Goal: Information Seeking & Learning: Learn about a topic

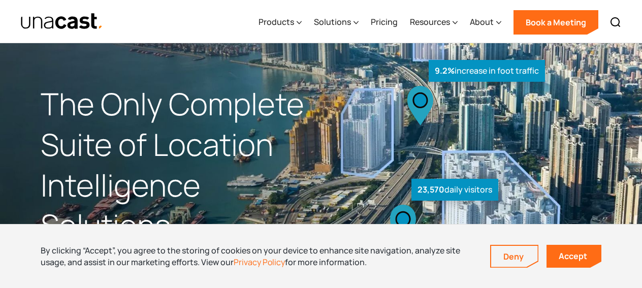
drag, startPoint x: 56, startPoint y: 20, endPoint x: 234, endPoint y: 20, distance: 177.7
click at [0, 0] on div "Products Location Intelligence Global Location Data Foot Traffic Data Location …" at bounding box center [321, 21] width 642 height 43
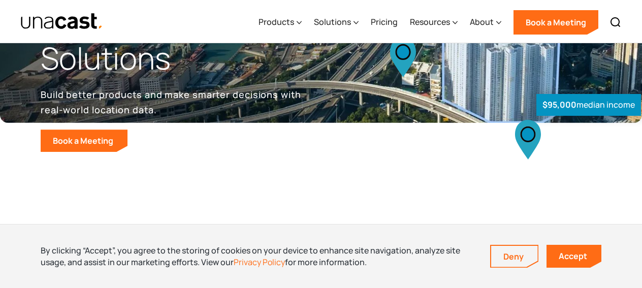
scroll to position [11, 0]
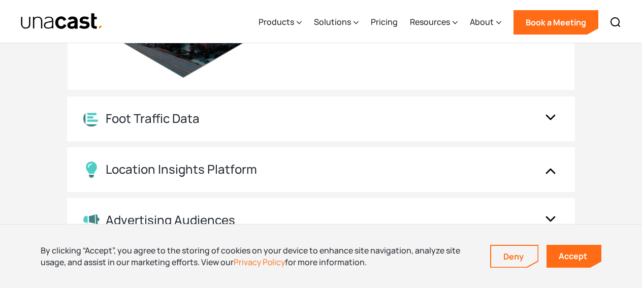
scroll to position [1237, 0]
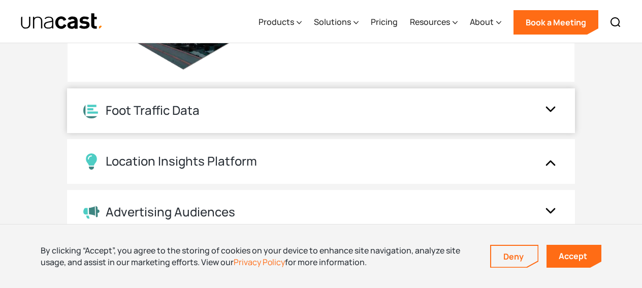
click at [420, 107] on div "Foot Traffic Data" at bounding box center [310, 111] width 455 height 16
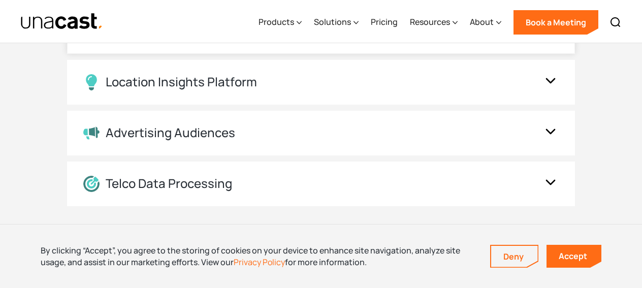
scroll to position [1336, 0]
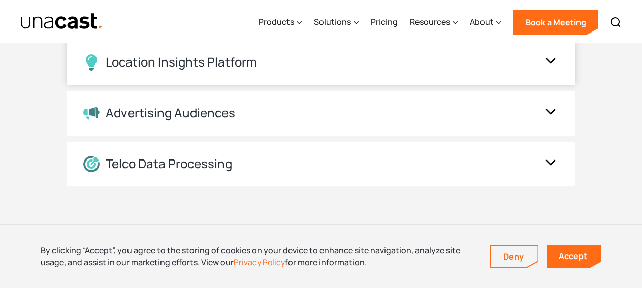
click at [341, 60] on div "Location Insights Platform" at bounding box center [310, 62] width 455 height 16
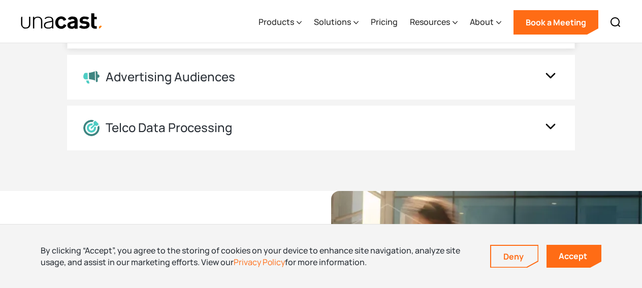
scroll to position [1381, 0]
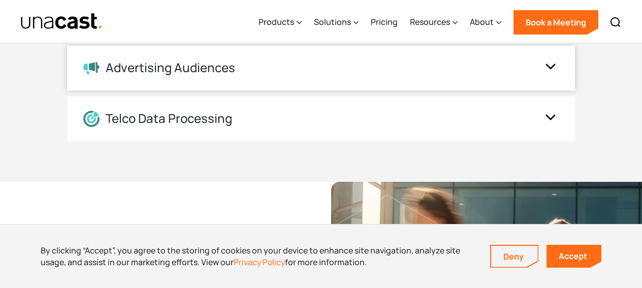
click at [376, 70] on div "Advertising Audiences" at bounding box center [310, 67] width 455 height 15
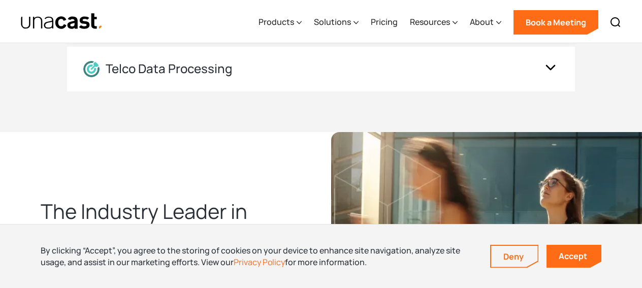
click at [376, 70] on div "Telco Data Processing" at bounding box center [310, 69] width 455 height 16
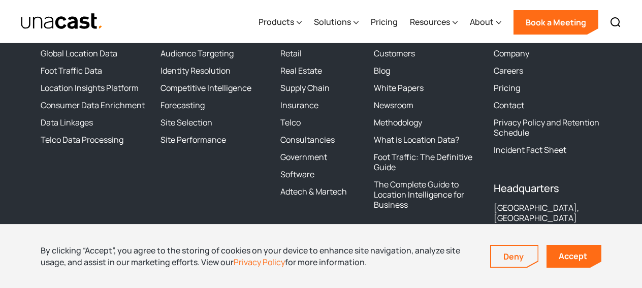
scroll to position [3271, 0]
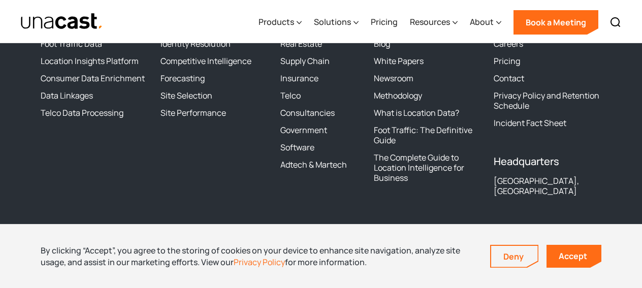
click at [518, 181] on div "[GEOGRAPHIC_DATA], [GEOGRAPHIC_DATA]" at bounding box center [548, 186] width 108 height 20
click at [537, 182] on div "[GEOGRAPHIC_DATA], [GEOGRAPHIC_DATA]" at bounding box center [548, 186] width 108 height 20
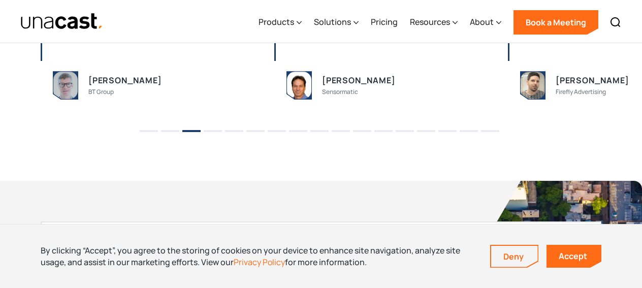
scroll to position [2261, 0]
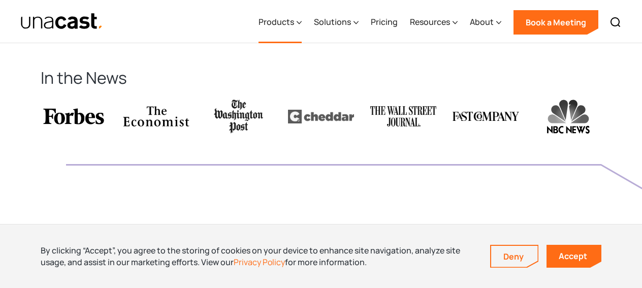
click at [281, 26] on div "Products" at bounding box center [276, 22] width 36 height 12
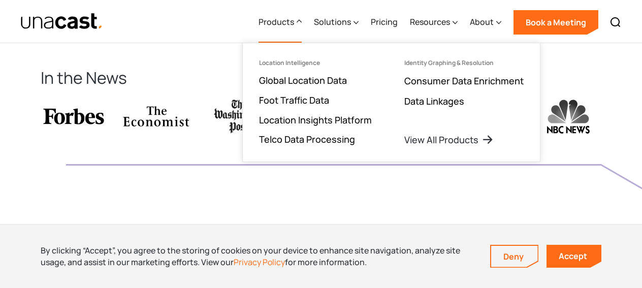
click at [73, 13] on img "home" at bounding box center [61, 22] width 83 height 18
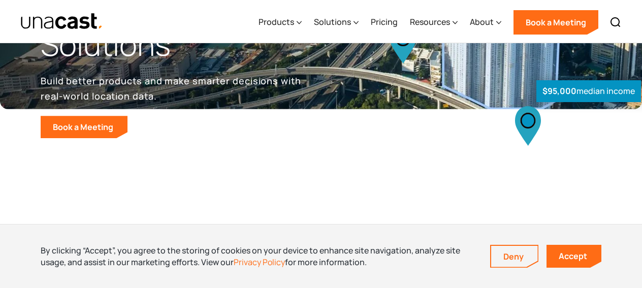
scroll to position [188, 0]
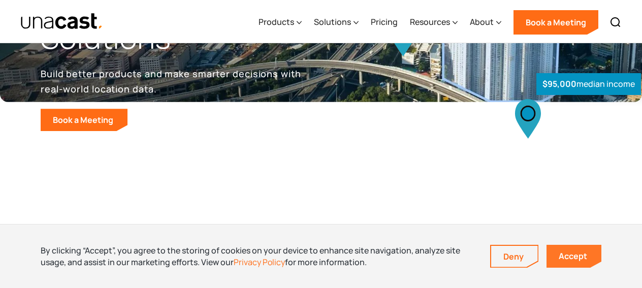
click at [576, 259] on link "Accept" at bounding box center [573, 256] width 55 height 23
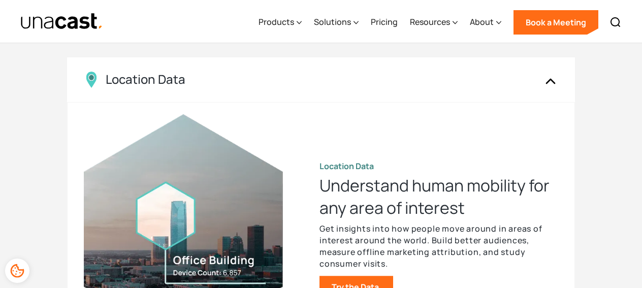
scroll to position [1019, 0]
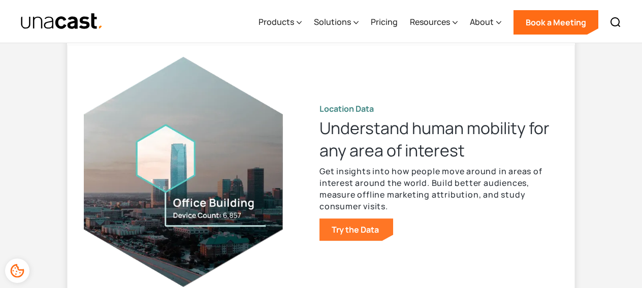
click at [368, 226] on link "Try the Data" at bounding box center [356, 229] width 74 height 22
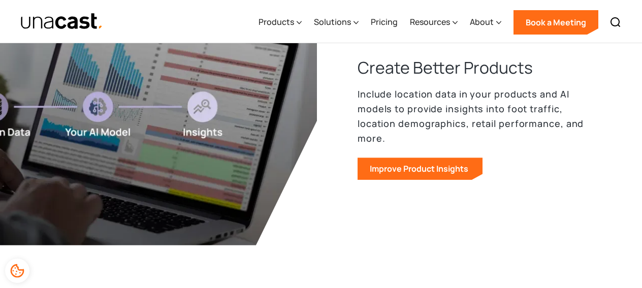
scroll to position [1655, 0]
